Goal: Task Accomplishment & Management: Use online tool/utility

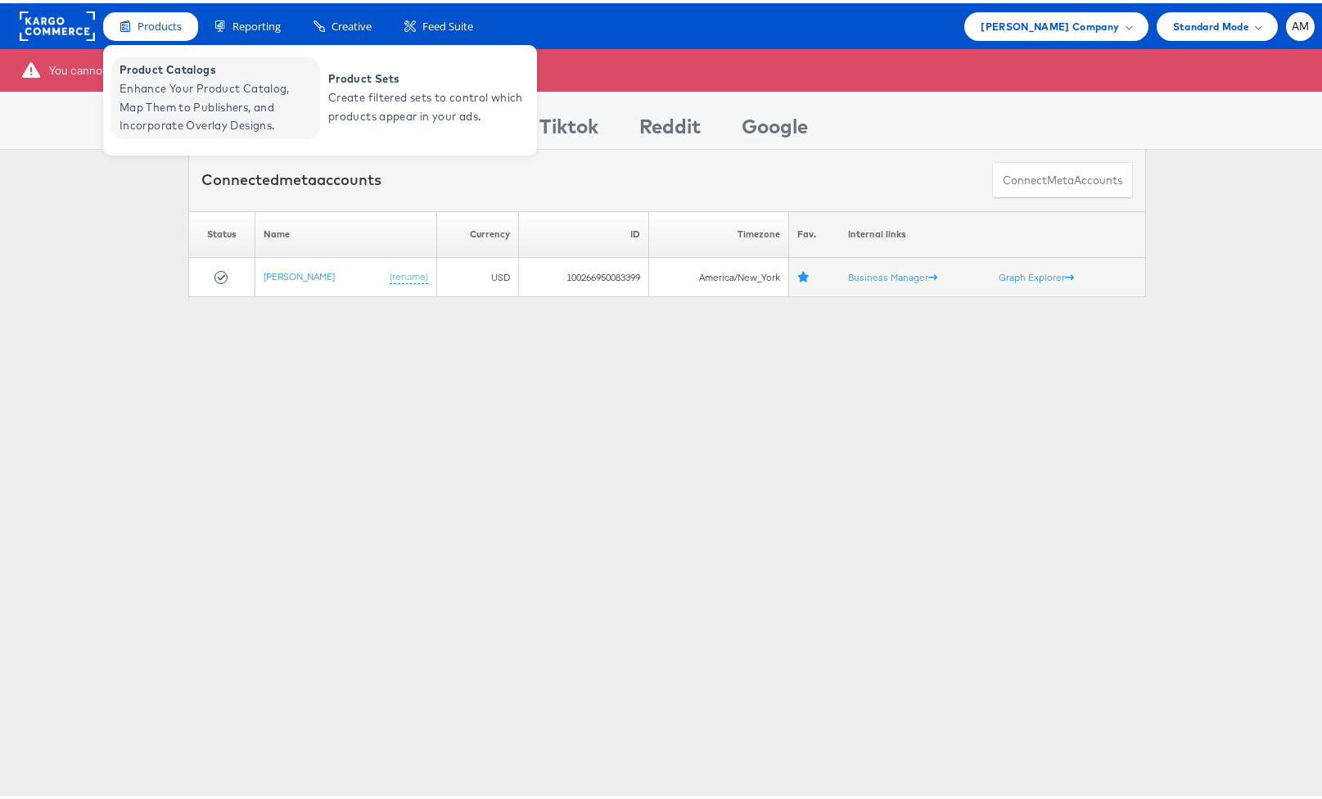
click at [174, 87] on span "Enhance Your Product Catalog, Map Them to Publishers, and Incorporate Overlay D…" at bounding box center [218, 104] width 196 height 56
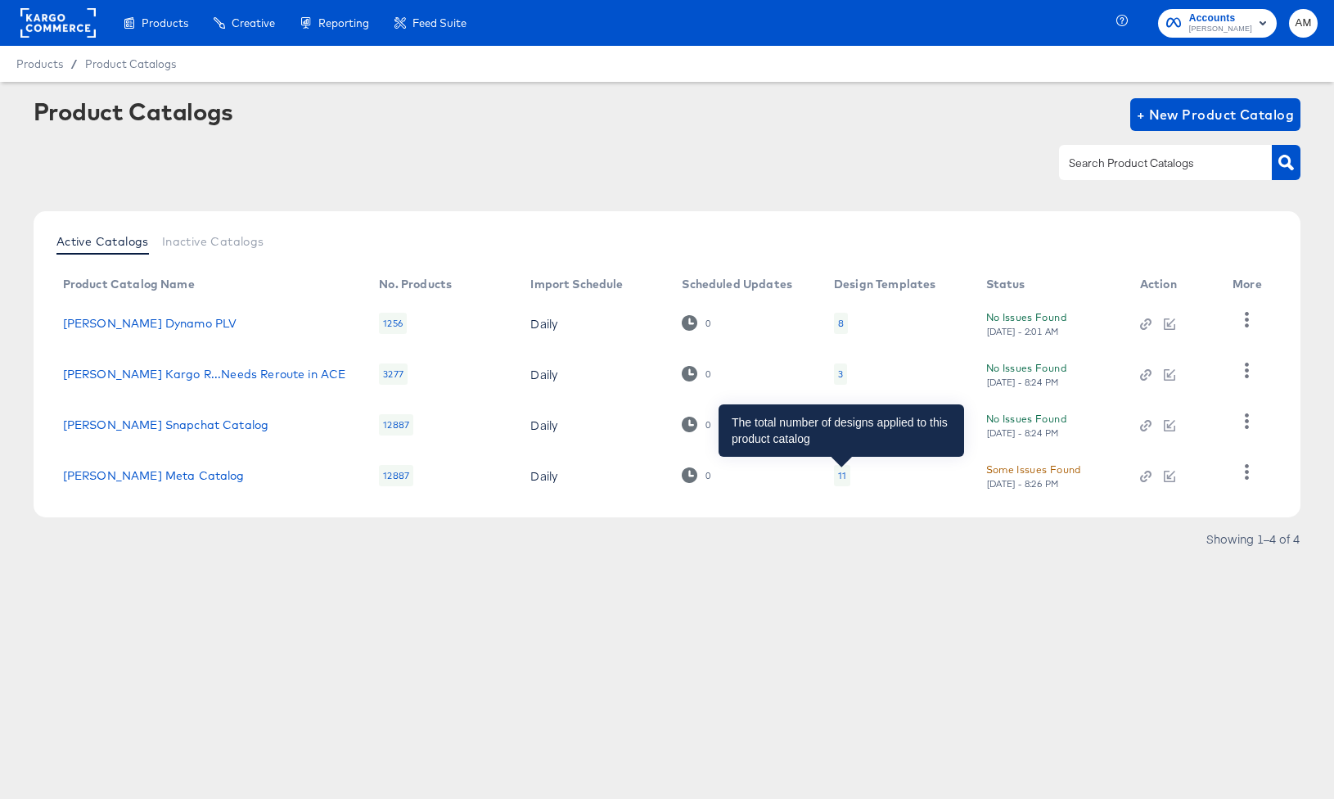
click at [842, 476] on div "11" at bounding box center [842, 475] width 8 height 13
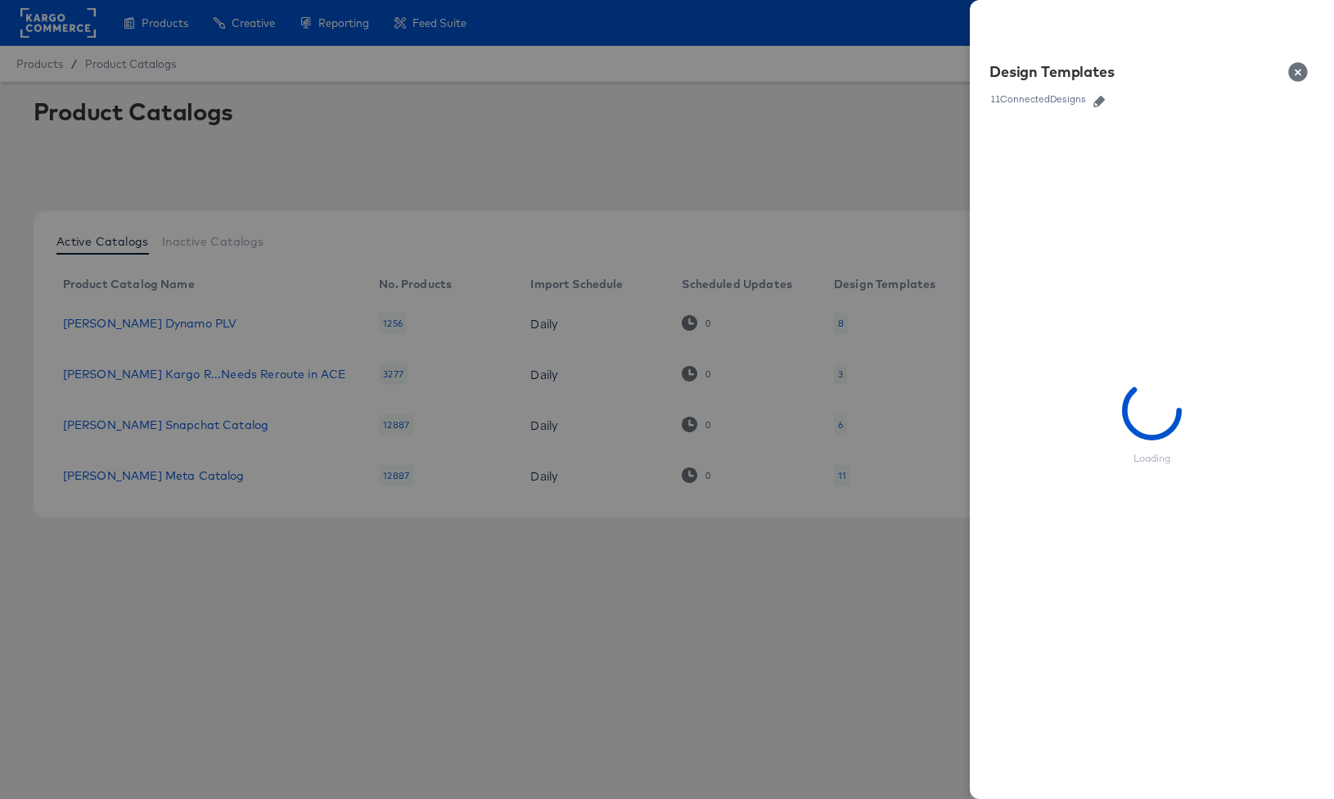
click at [1103, 100] on icon "button" at bounding box center [1099, 101] width 11 height 11
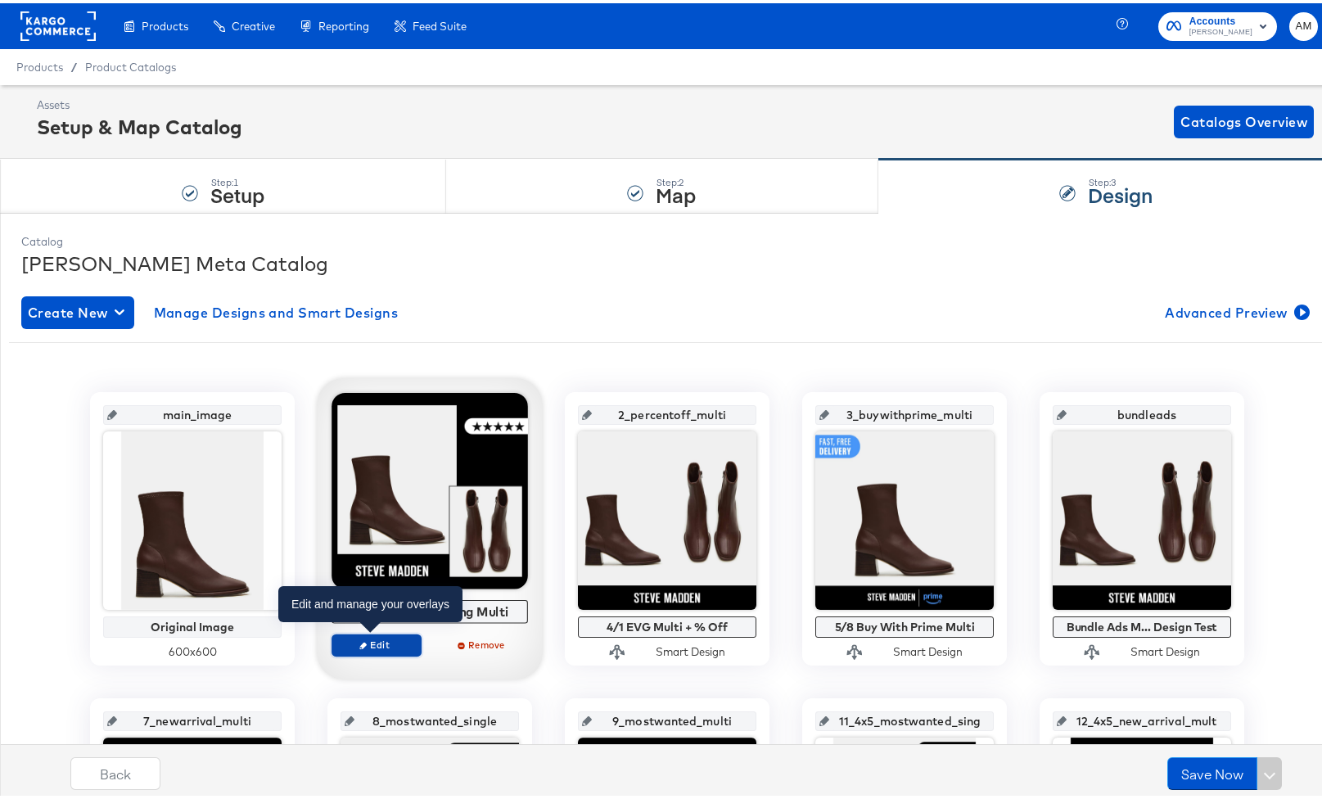
click at [371, 641] on span "Edit" at bounding box center [376, 641] width 75 height 12
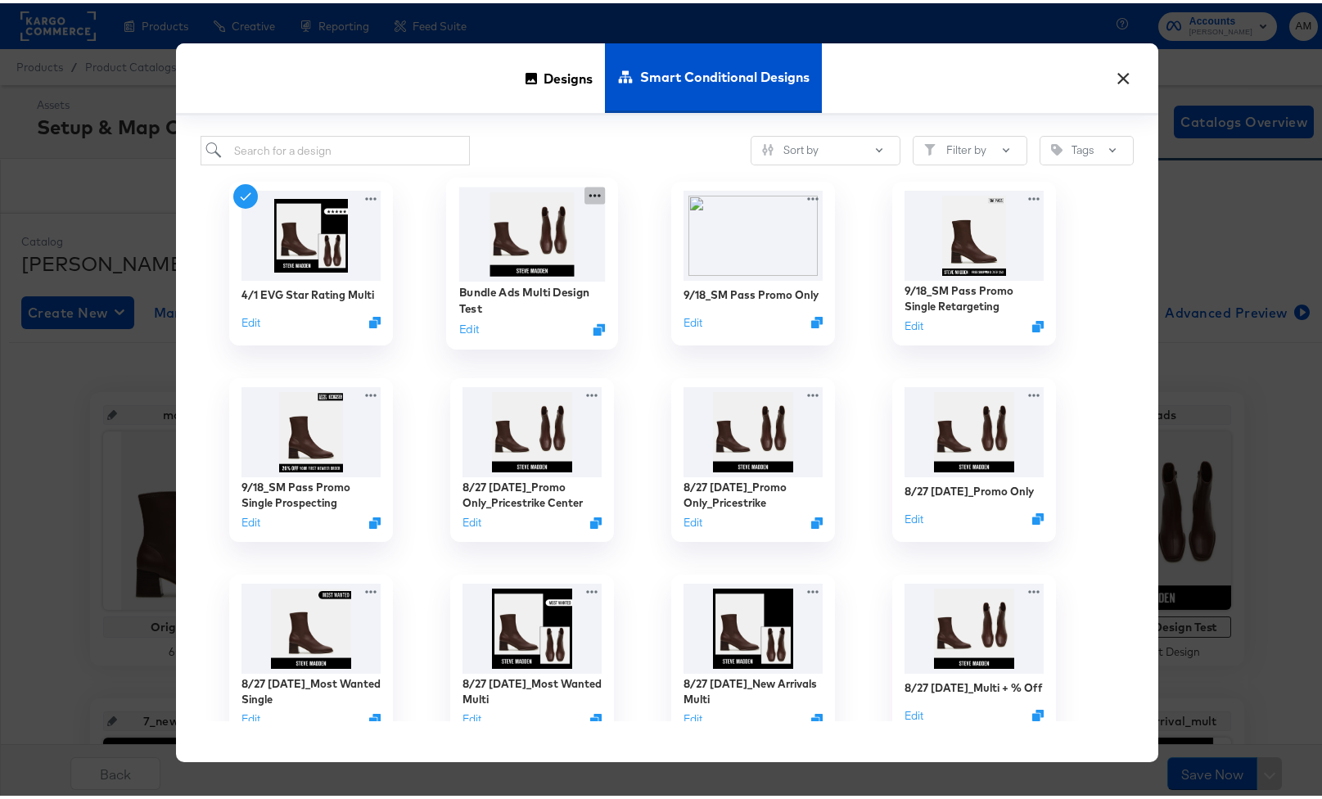
click at [589, 193] on icon at bounding box center [594, 193] width 11 height 3
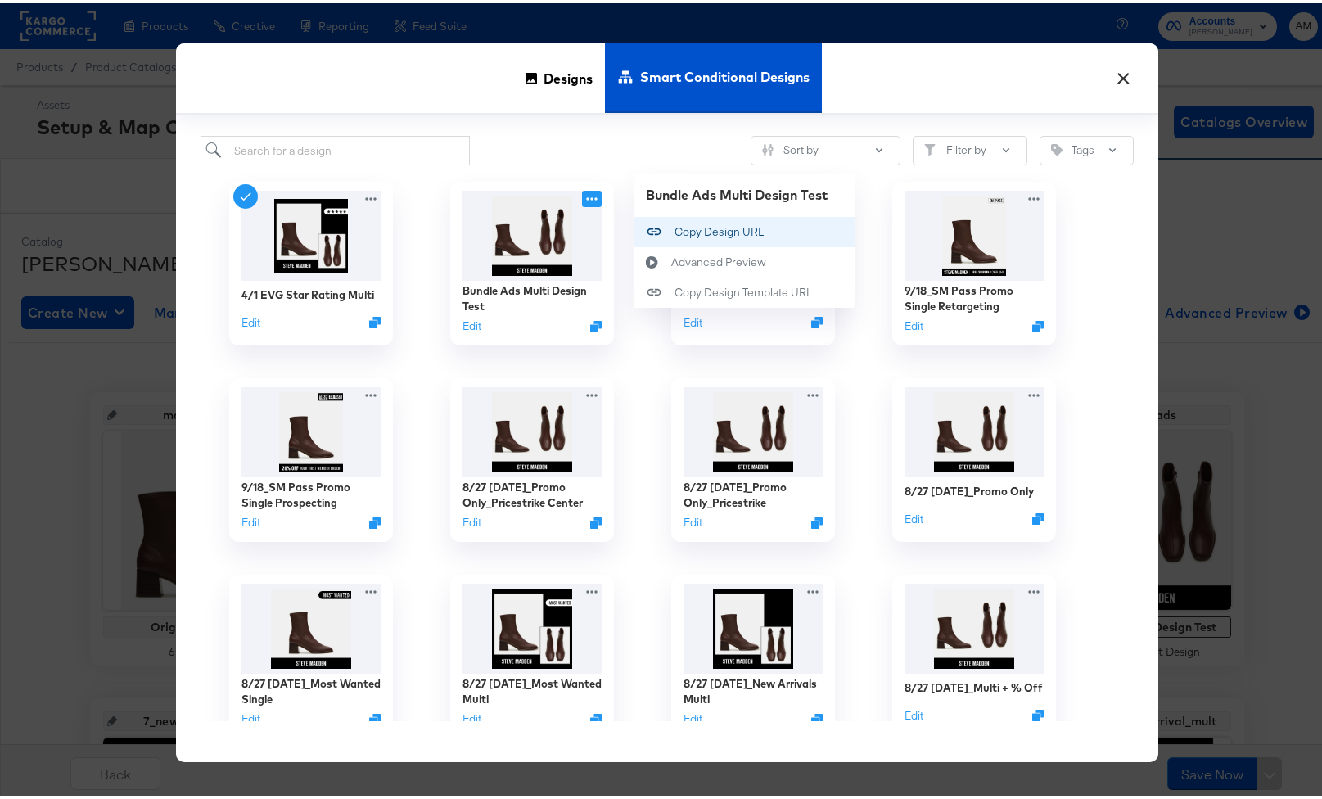
click at [675, 229] on div "Copy Design URL Copy Design URL" at bounding box center [675, 229] width 0 height 0
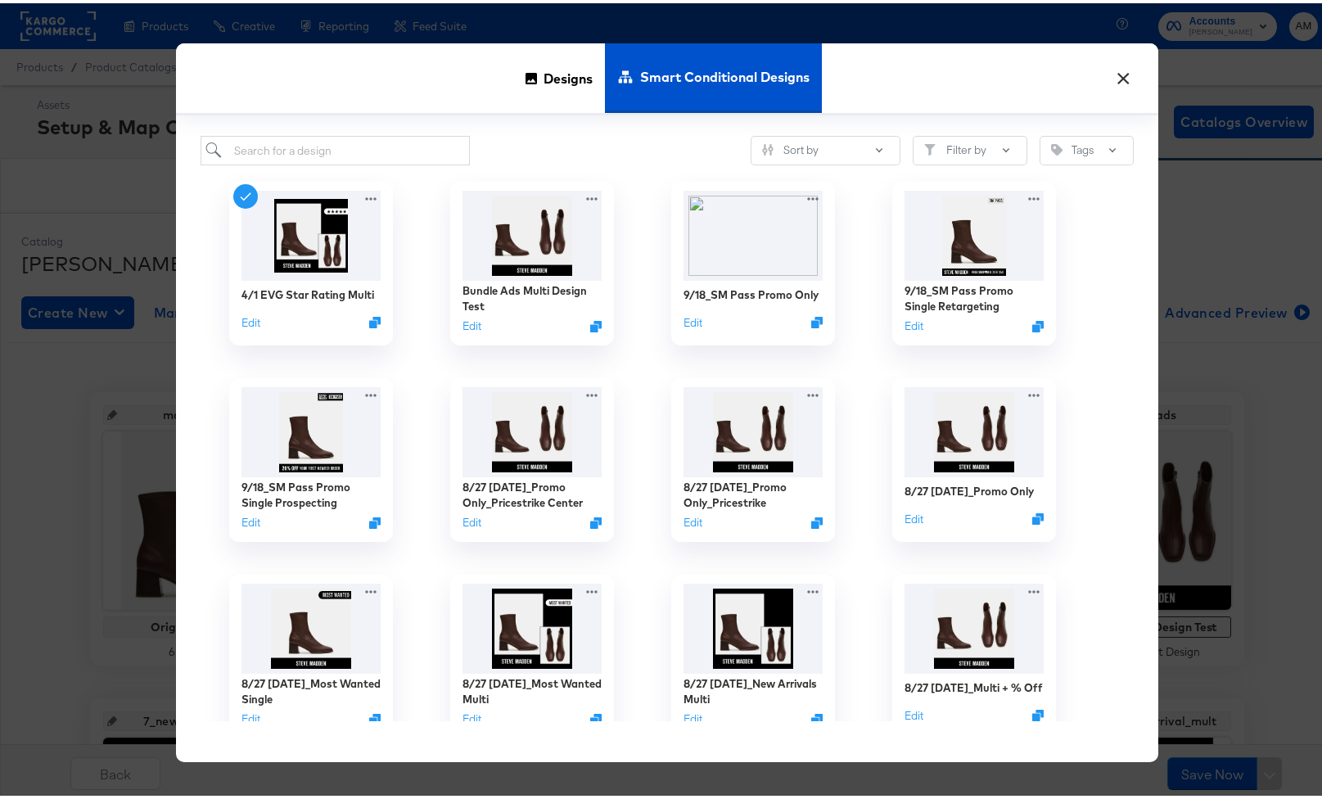
click at [1120, 71] on button "×" at bounding box center [1122, 70] width 29 height 29
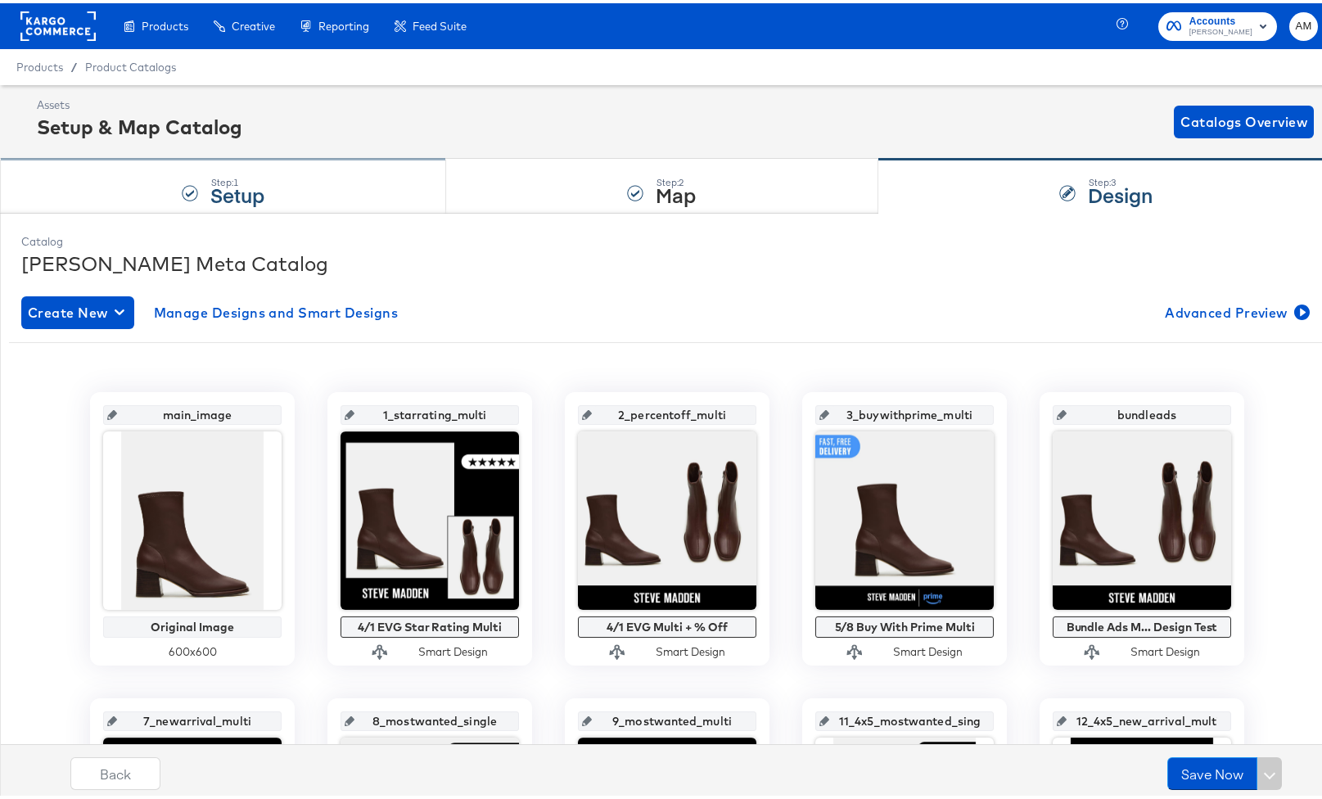
click at [302, 196] on div "Step: 1 Setup" at bounding box center [223, 183] width 446 height 54
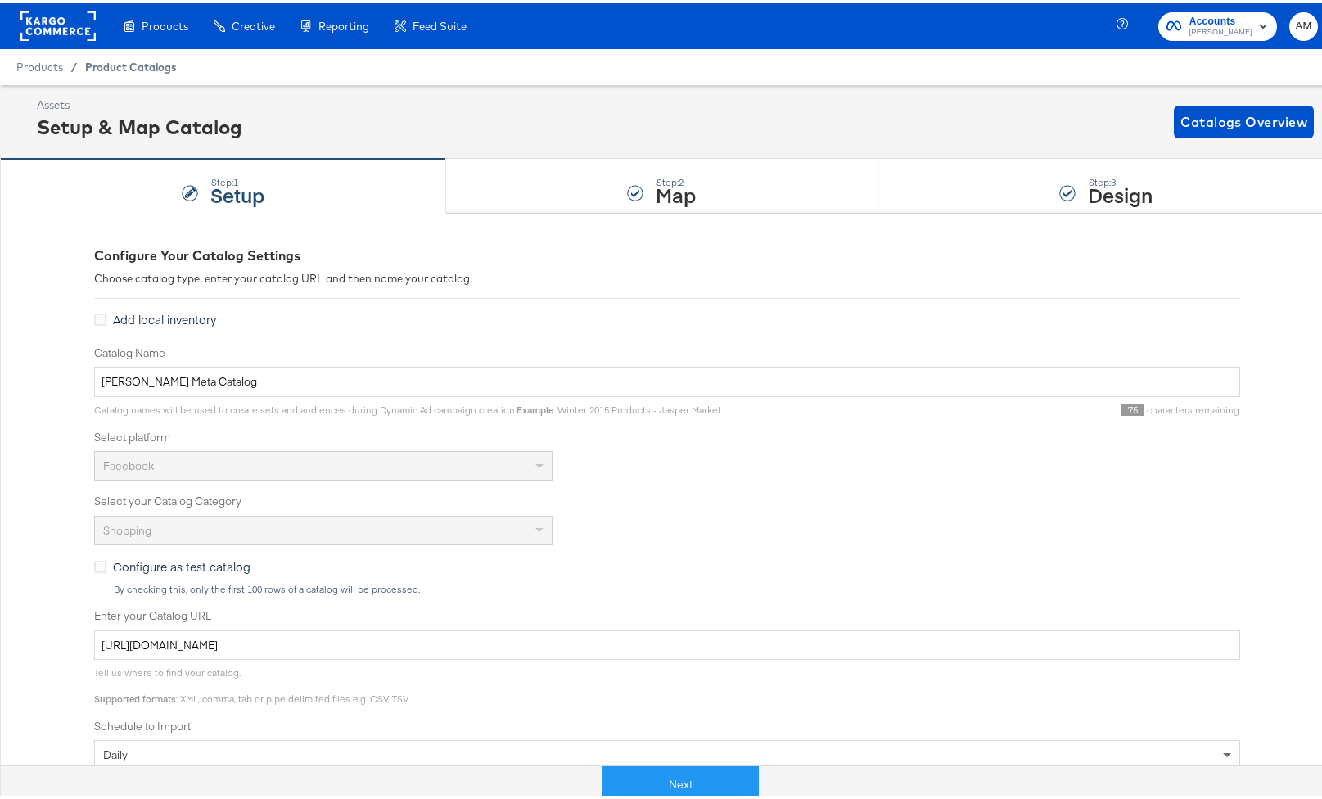
click at [133, 60] on span "Product Catalogs" at bounding box center [131, 63] width 92 height 13
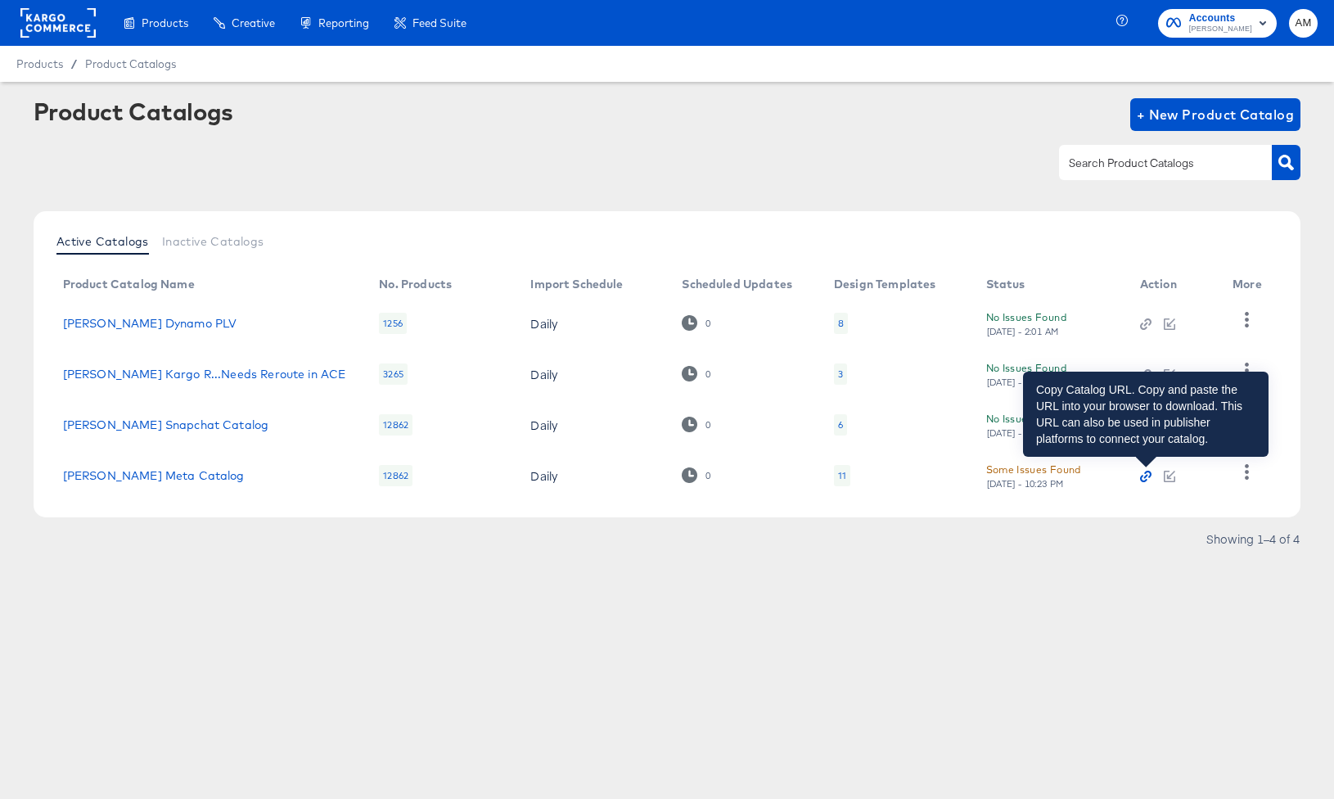
click at [1144, 478] on icon "button" at bounding box center [1145, 476] width 11 height 11
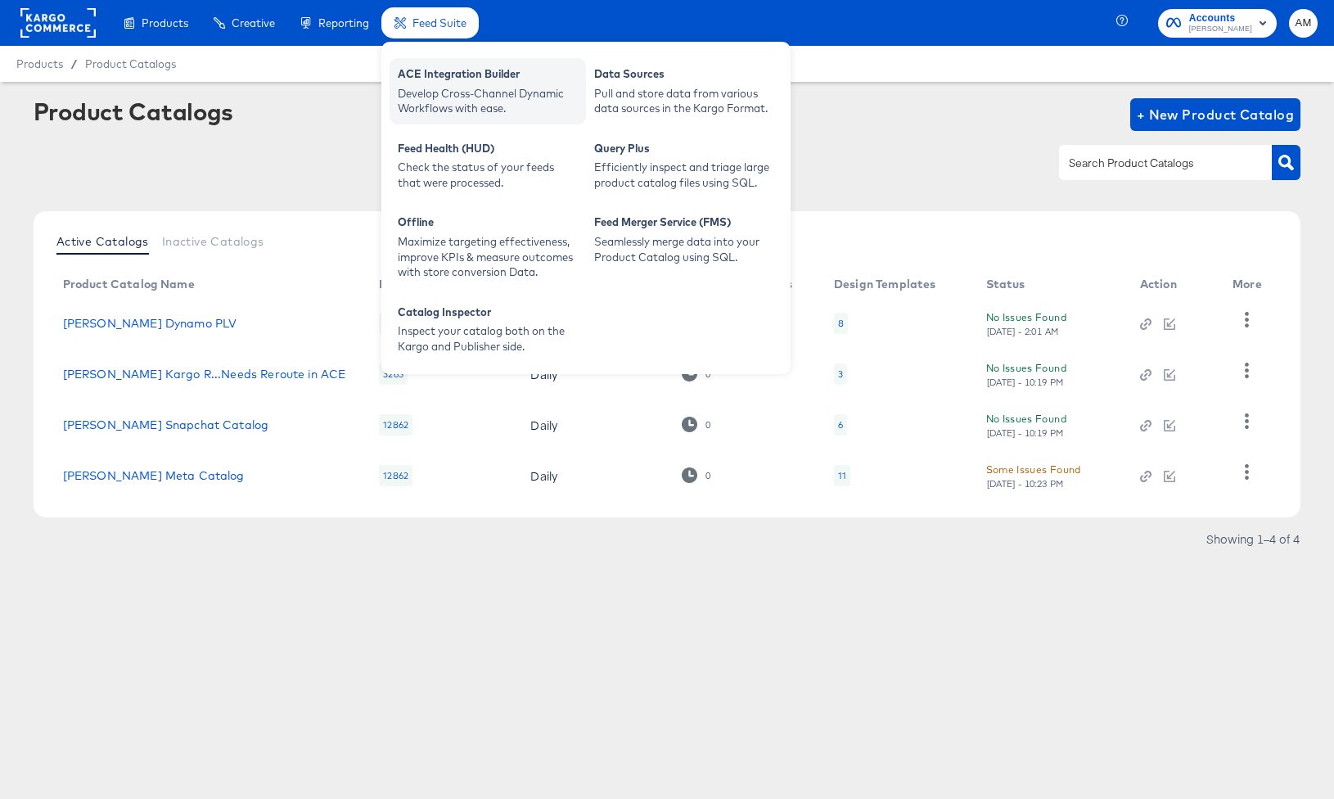
click at [460, 97] on div "Develop Cross-Channel Dynamic Workflows with ease." at bounding box center [488, 101] width 180 height 30
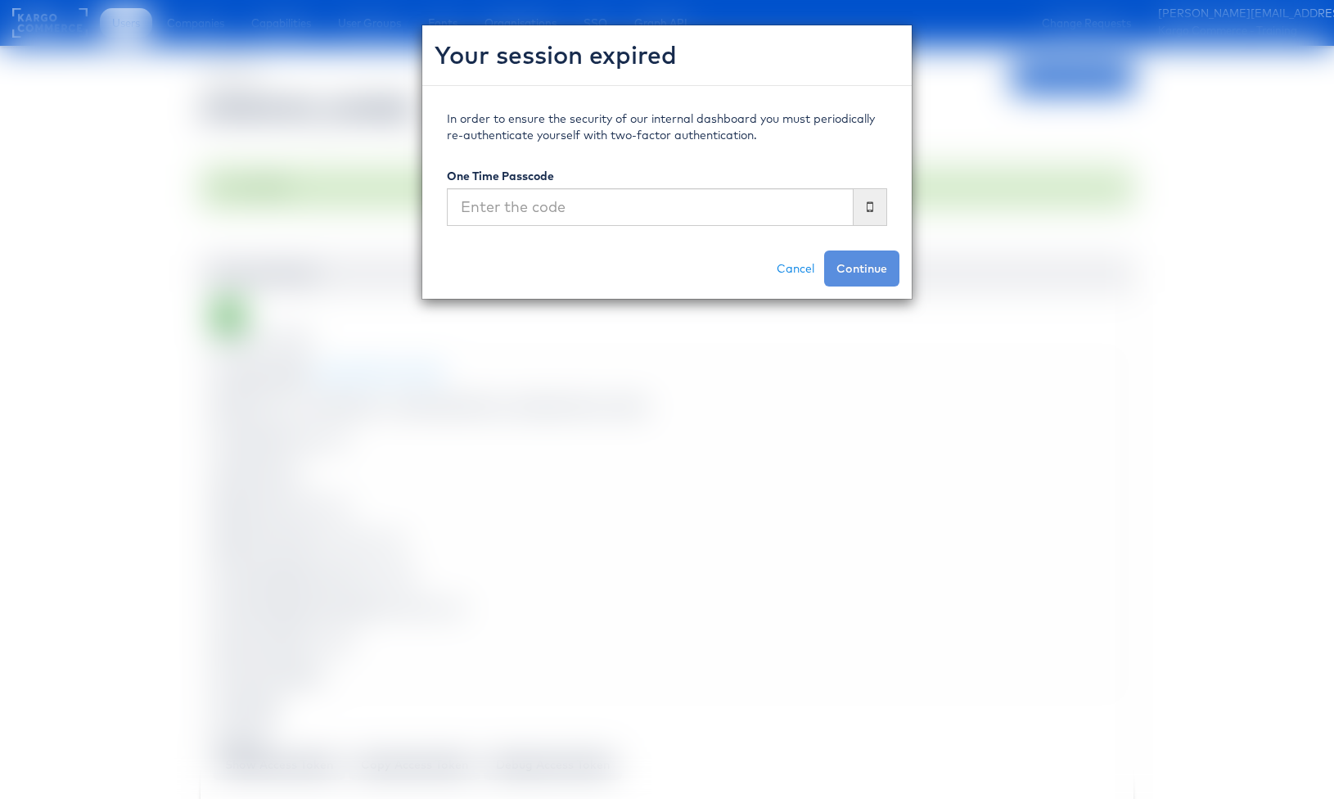
scroll to position [645, 0]
